Goal: Information Seeking & Learning: Learn about a topic

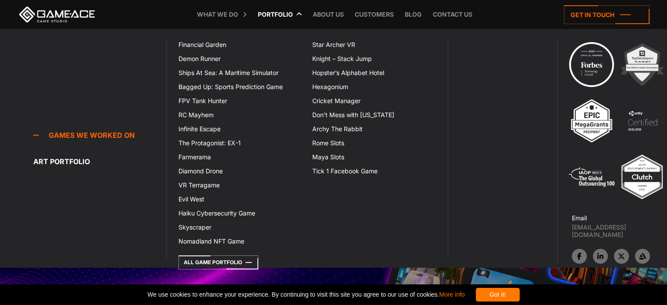
click at [258, 16] on icon at bounding box center [259, 14] width 21 height 29
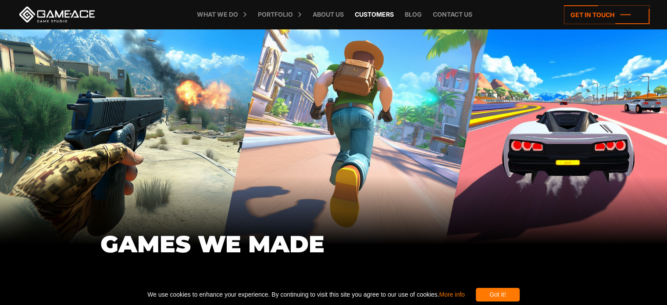
click at [378, 13] on link "Customers" at bounding box center [375, 14] width 48 height 29
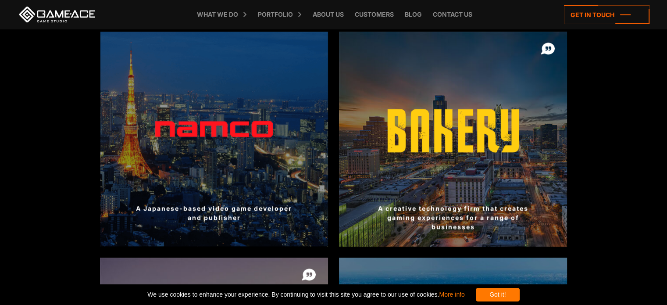
scroll to position [702, 0]
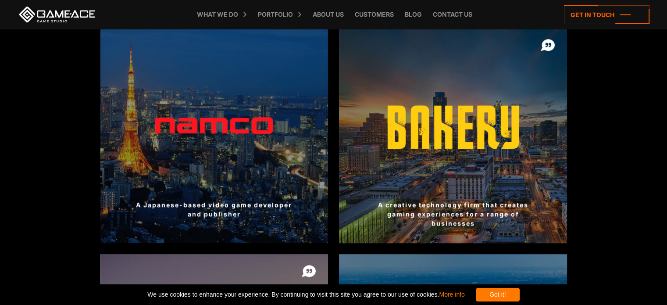
click at [239, 187] on div at bounding box center [214, 135] width 228 height 215
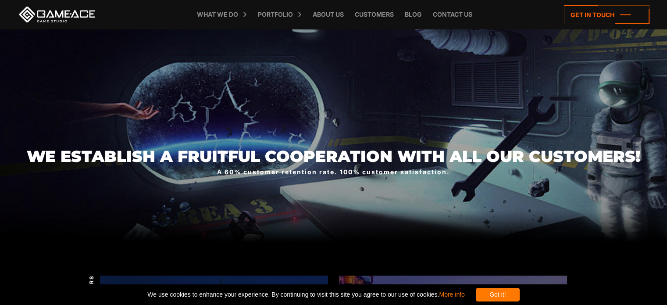
scroll to position [0, 0]
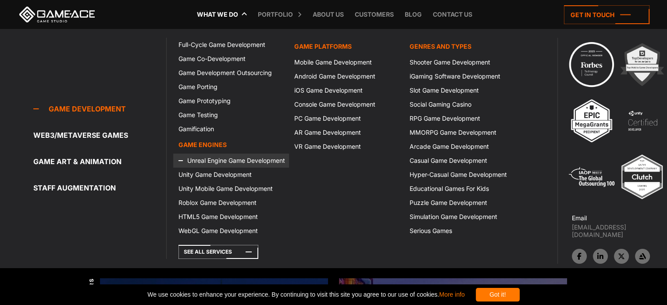
click at [249, 161] on link "Unreal Engine Game Development" at bounding box center [230, 161] width 115 height 14
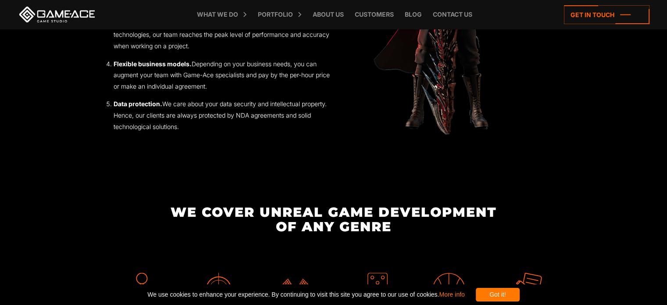
scroll to position [921, 0]
